Goal: Information Seeking & Learning: Learn about a topic

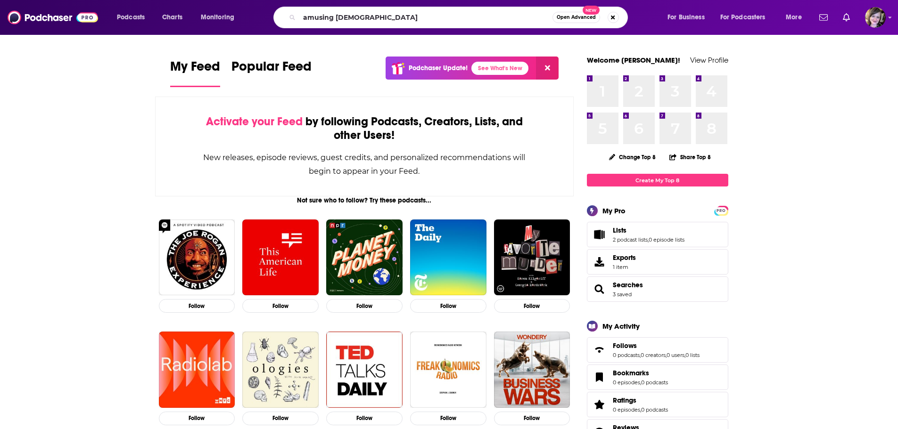
type input "amusing [DEMOGRAPHIC_DATA]"
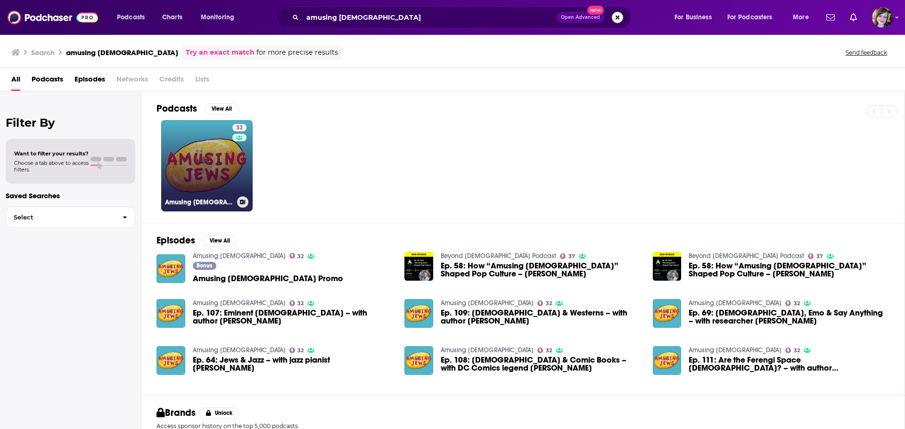
click at [188, 165] on link "32 Amusing [DEMOGRAPHIC_DATA]" at bounding box center [206, 165] width 91 height 91
